Goal: Check status: Check status

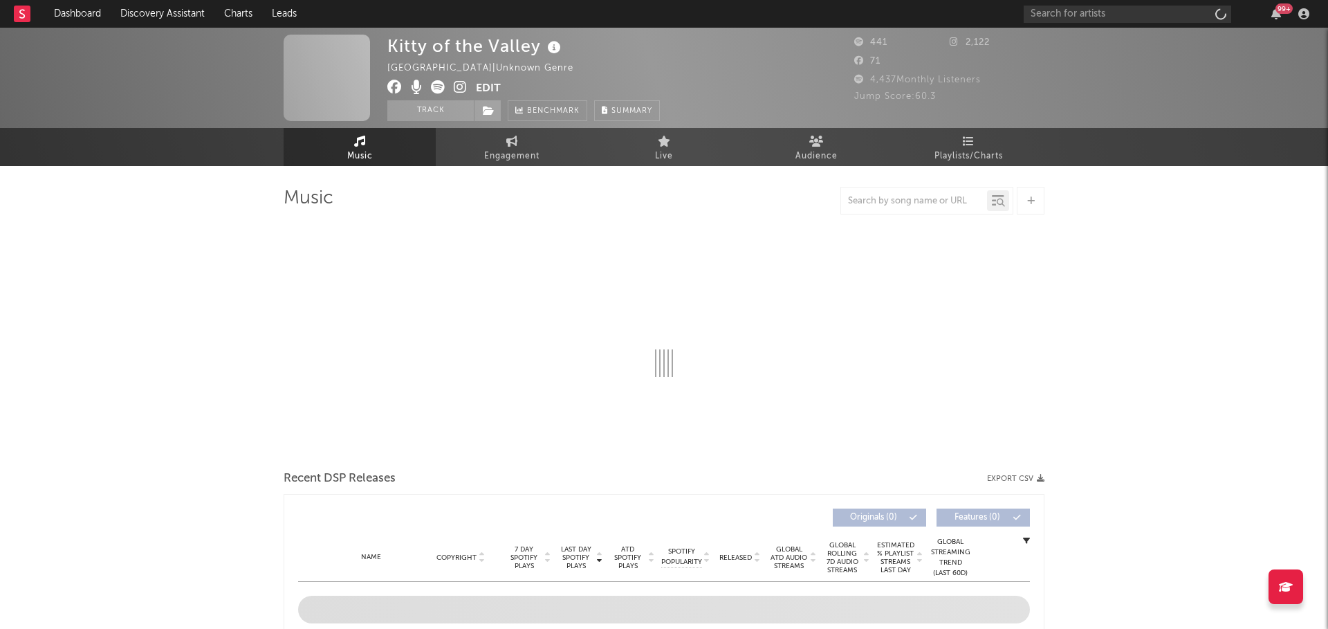
select select "1w"
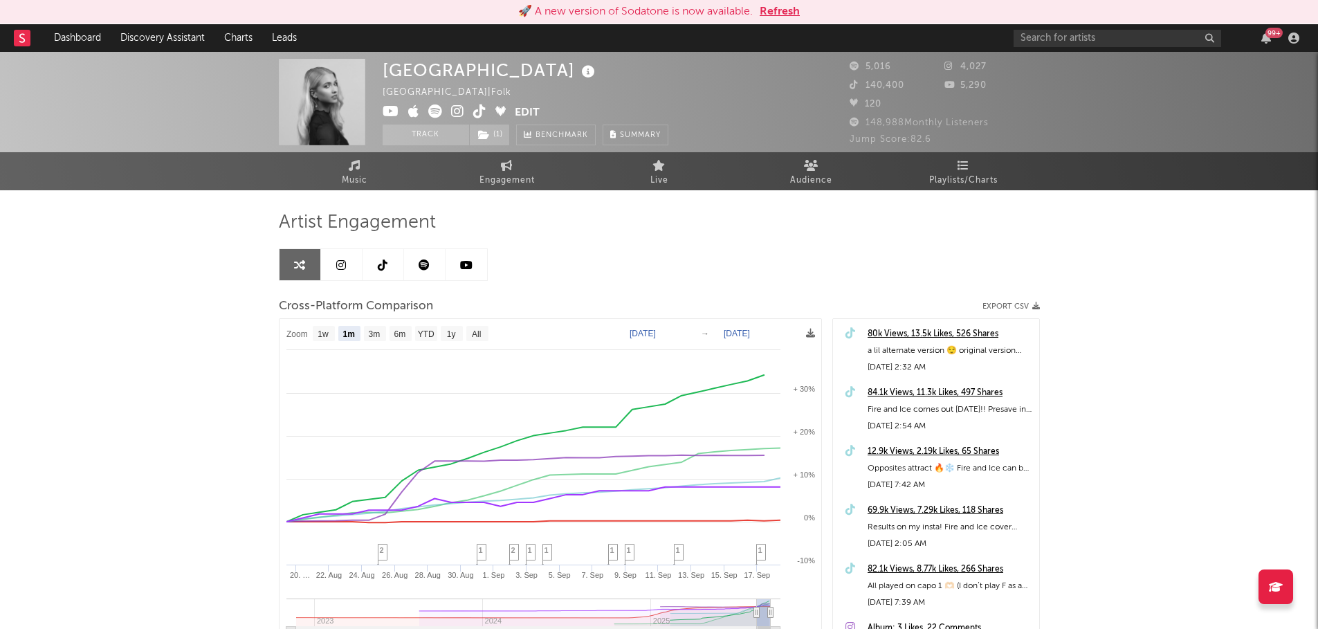
select select "1m"
